Goal: Check status

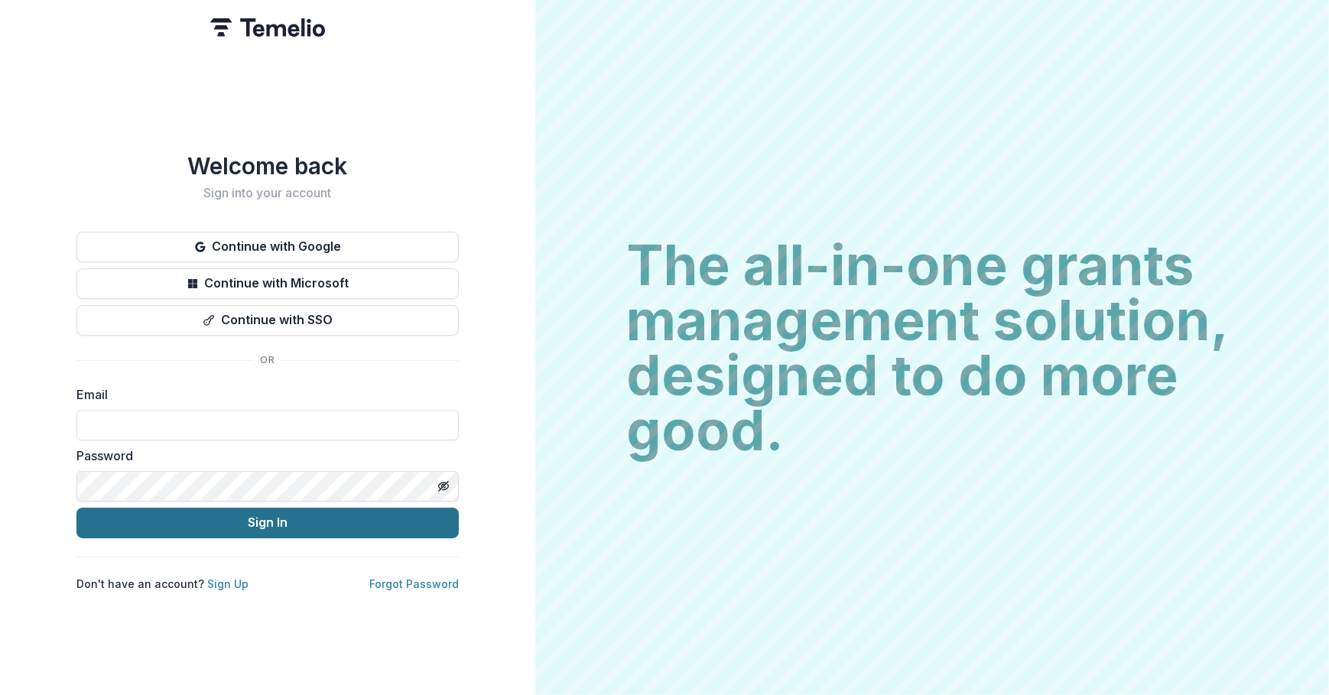
type input "**********"
click at [317, 529] on button "Sign In" at bounding box center [267, 523] width 382 height 31
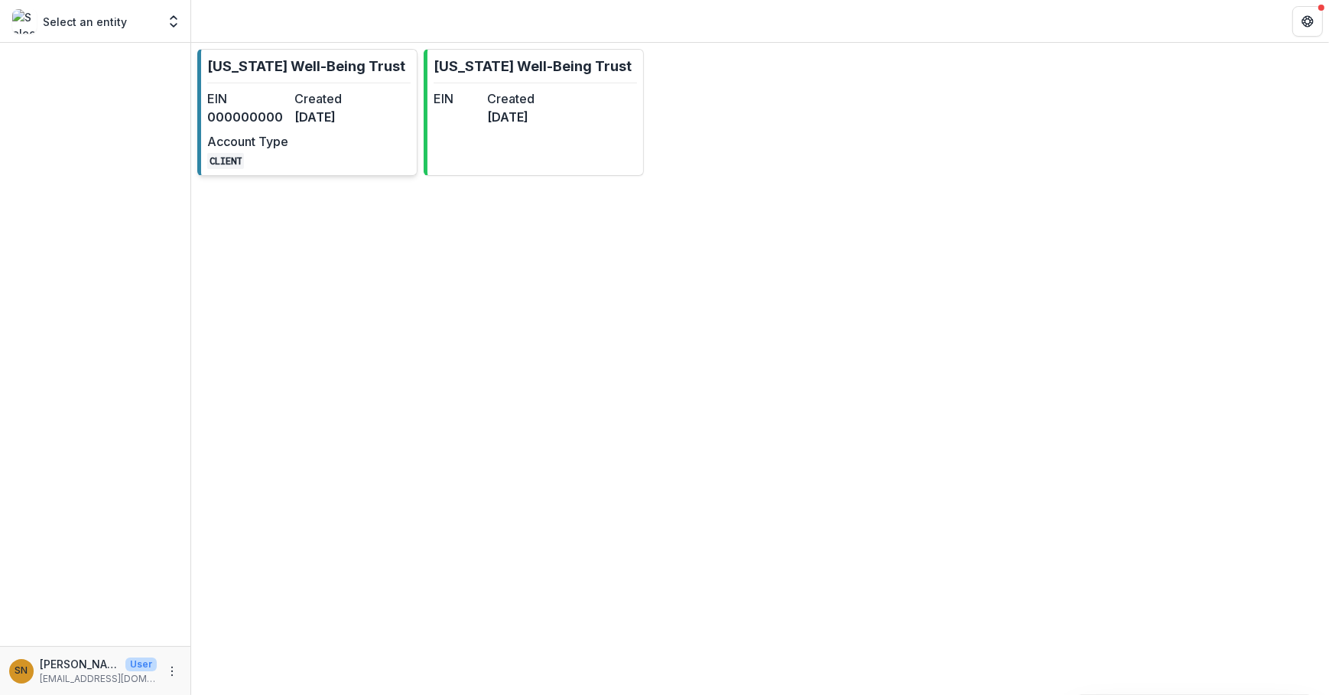
click at [344, 115] on dd "[DATE]" at bounding box center [334, 117] width 81 height 18
